Goal: Information Seeking & Learning: Learn about a topic

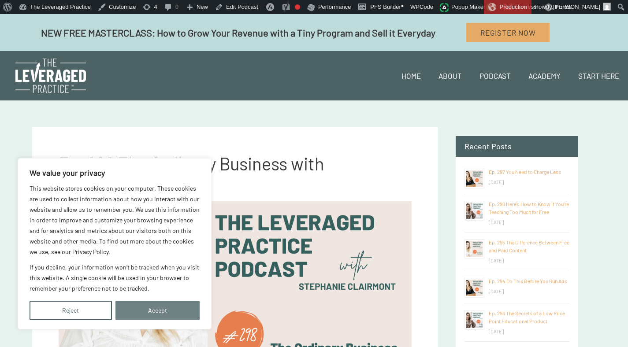
click at [162, 316] on button "Accept" at bounding box center [158, 310] width 85 height 19
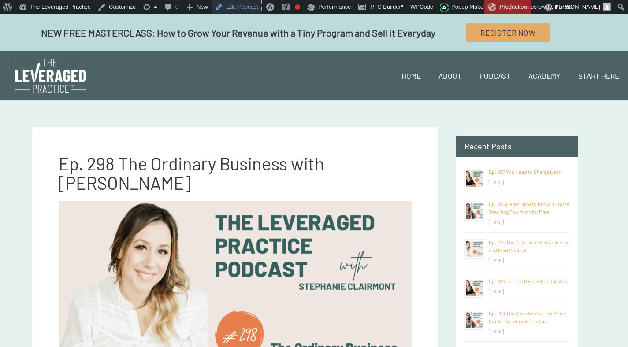
click at [243, 6] on link "Edit Podcast" at bounding box center [237, 7] width 50 height 14
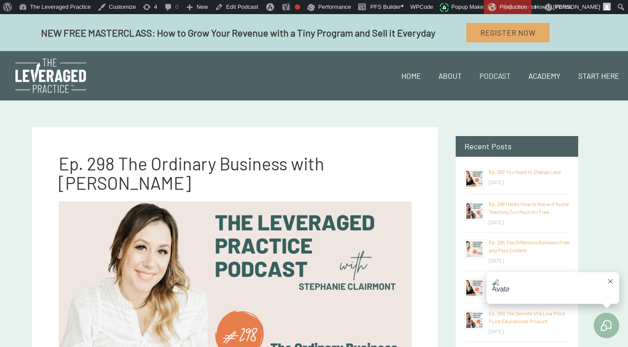
click at [505, 77] on link "Podcast" at bounding box center [495, 76] width 49 height 30
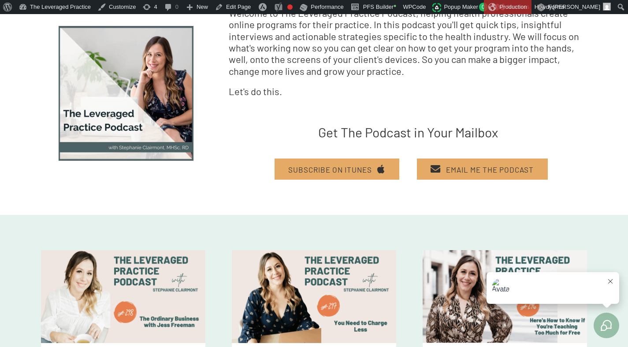
scroll to position [281, 0]
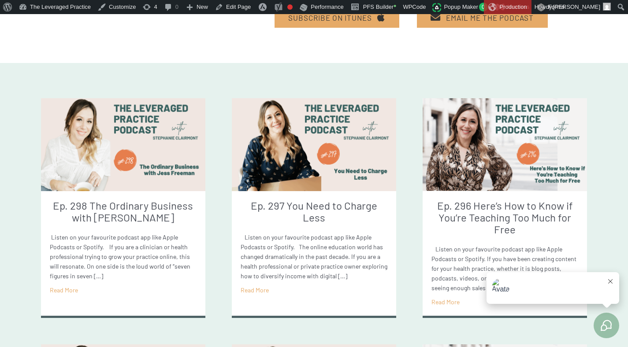
click at [306, 164] on img at bounding box center [314, 144] width 164 height 93
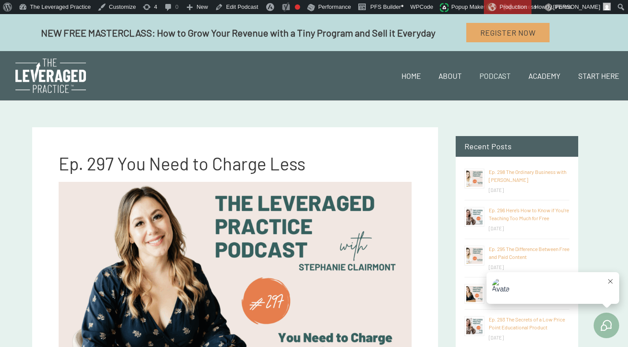
click at [482, 72] on link "Podcast" at bounding box center [495, 76] width 49 height 30
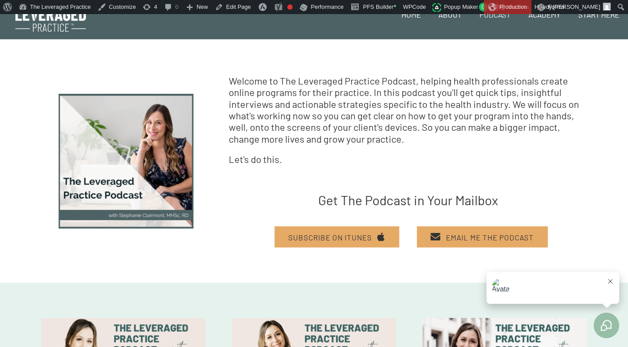
scroll to position [168, 0]
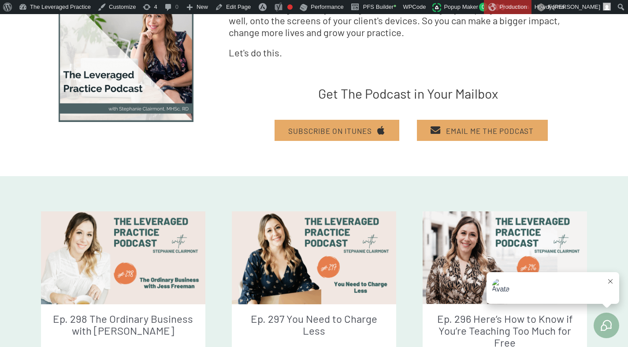
click at [104, 218] on img at bounding box center [123, 258] width 164 height 93
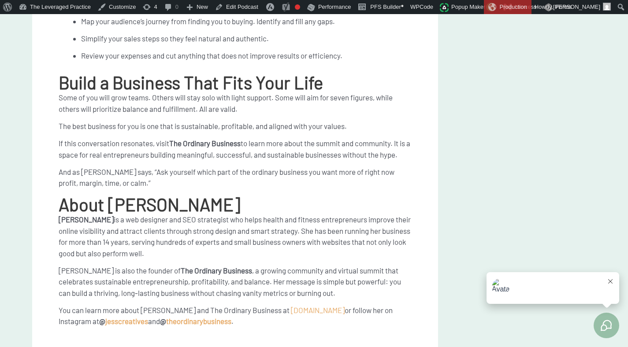
scroll to position [2454, 0]
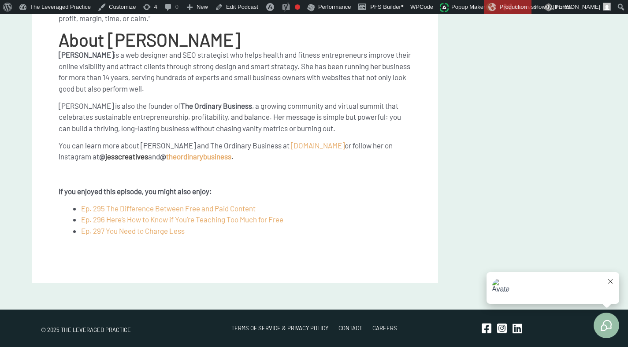
click at [129, 154] on b "jesscreatives" at bounding box center [126, 156] width 43 height 9
click at [213, 156] on b "theordinarybusiness" at bounding box center [198, 156] width 65 height 9
click at [291, 144] on span "[DOMAIN_NAME]" at bounding box center [318, 145] width 54 height 9
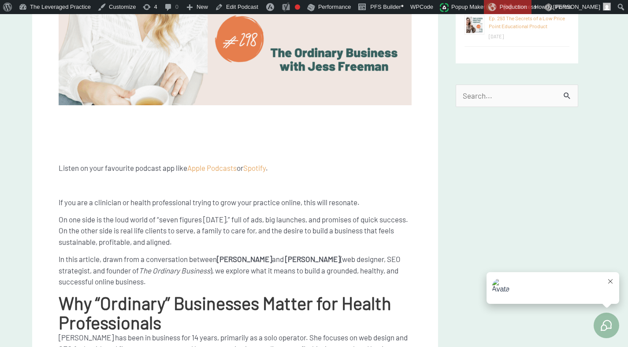
scroll to position [256, 0]
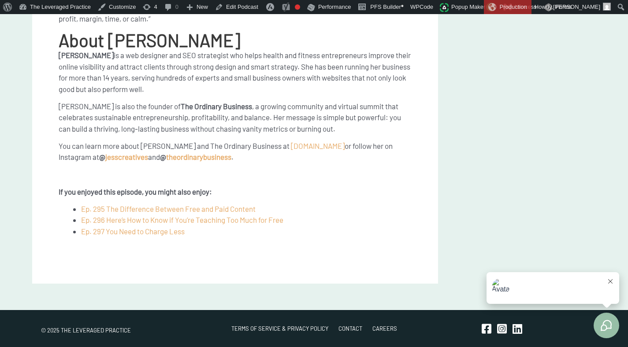
scroll to position [2454, 0]
